Goal: Task Accomplishment & Management: Use online tool/utility

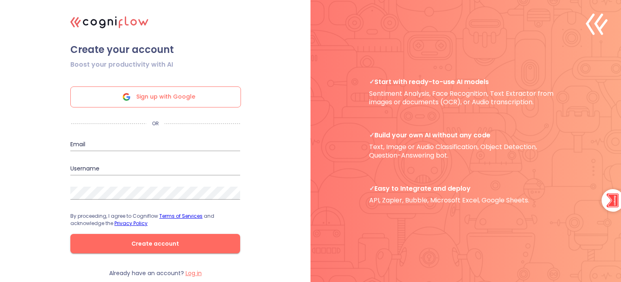
click at [145, 97] on span "Sign up with Google" at bounding box center [165, 97] width 59 height 20
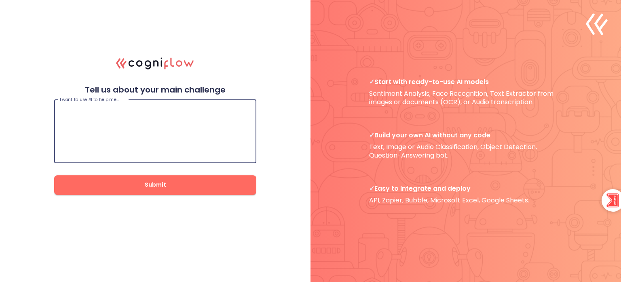
click at [226, 126] on textarea at bounding box center [155, 131] width 191 height 49
type textarea "jjrj"
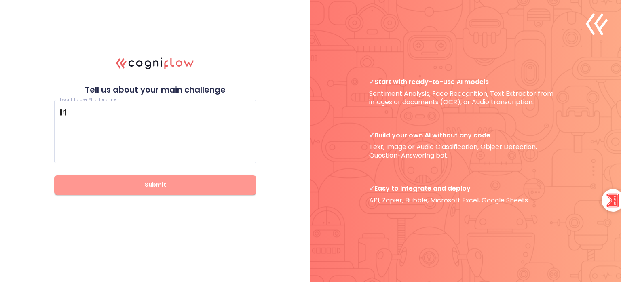
click at [157, 192] on button "Submit" at bounding box center [155, 184] width 202 height 19
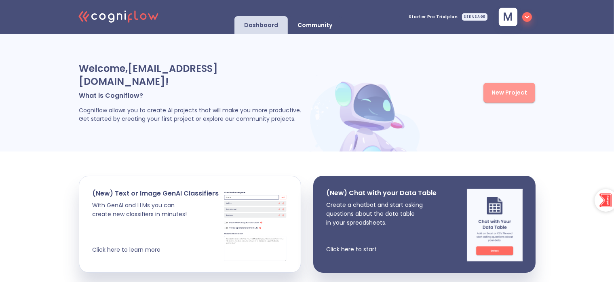
click at [511, 88] on span "New Project" at bounding box center [510, 93] width 36 height 10
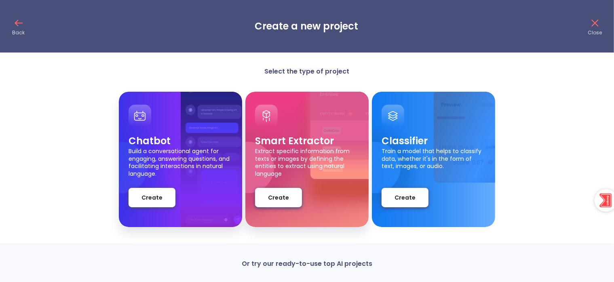
click at [395, 159] on p "Train a model that helps to classify data, whether it's in the form of text, im…" at bounding box center [434, 162] width 104 height 28
click at [409, 197] on span "Create" at bounding box center [405, 198] width 21 height 10
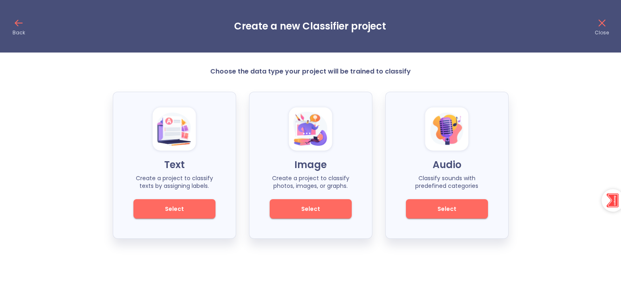
click at [160, 213] on span "Select" at bounding box center [174, 209] width 55 height 10
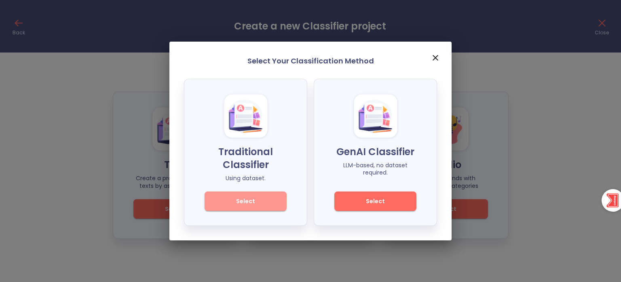
click at [254, 201] on span "Select" at bounding box center [245, 202] width 55 height 10
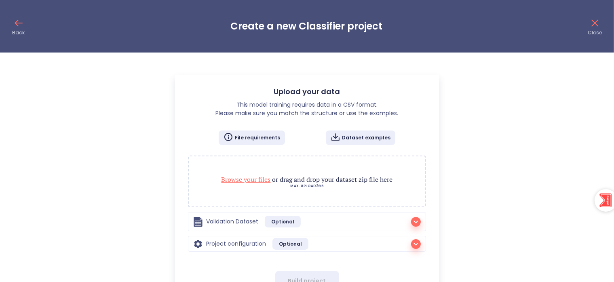
radio input "true"
checkbox input "true"
click at [249, 140] on p "File requirements" at bounding box center [257, 138] width 45 height 6
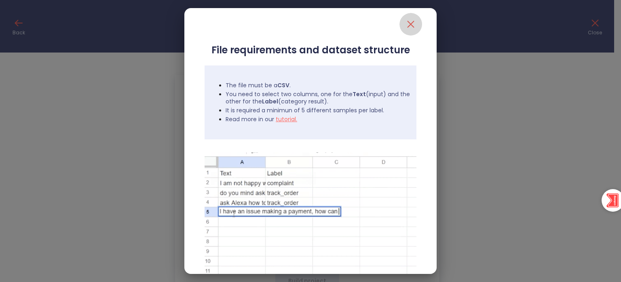
click at [405, 30] on icon "close" at bounding box center [410, 24] width 13 height 13
